Goal: Navigation & Orientation: Find specific page/section

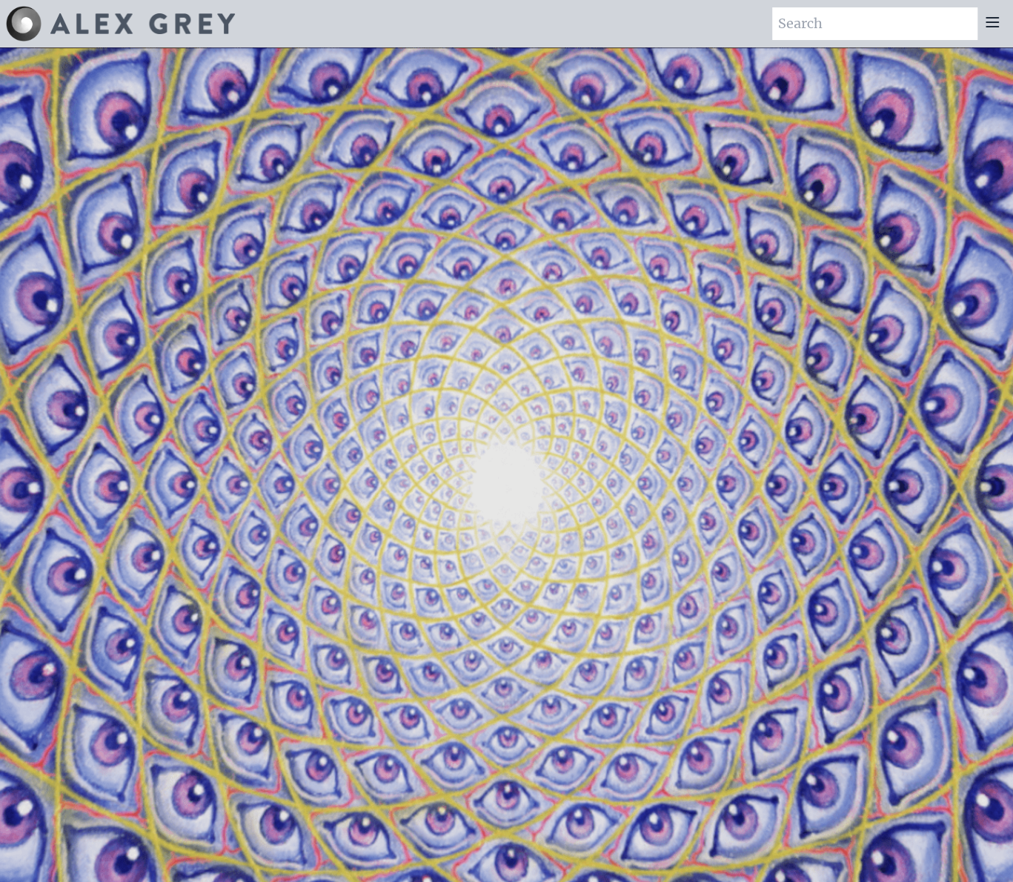
click at [994, 19] on icon at bounding box center [992, 22] width 18 height 18
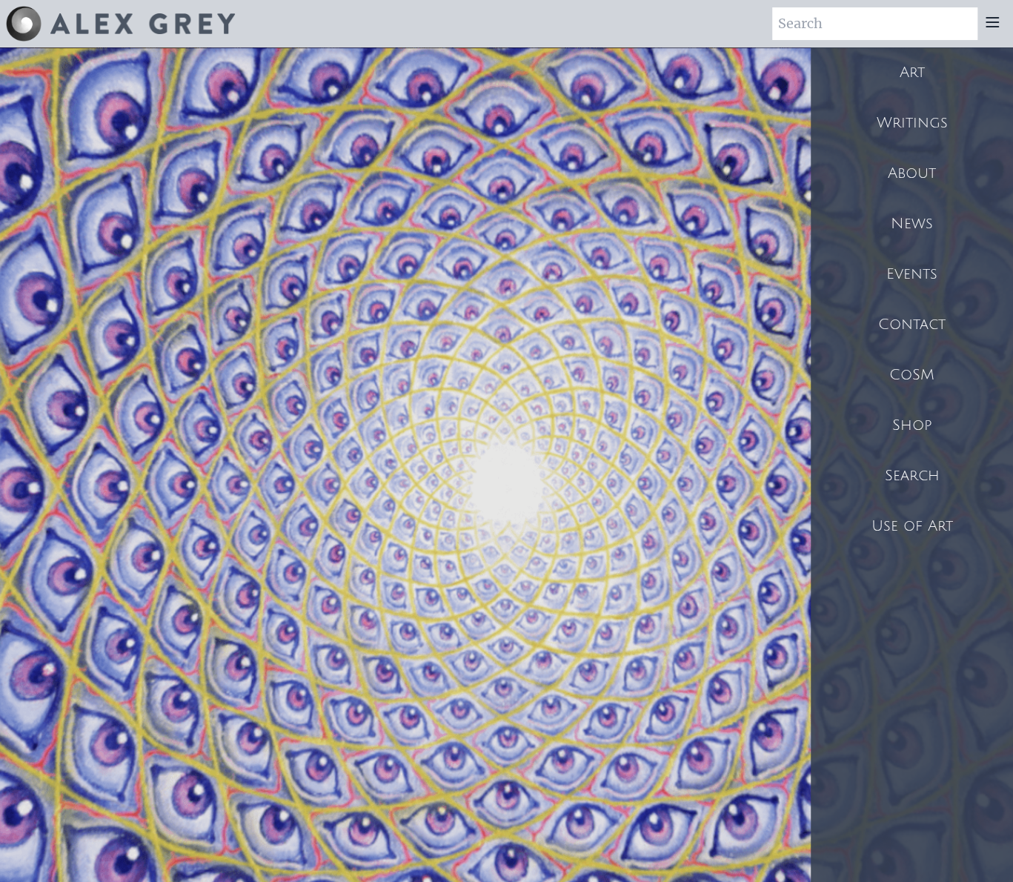
click at [901, 439] on div "Shop" at bounding box center [912, 425] width 202 height 50
